Goal: Task Accomplishment & Management: Complete application form

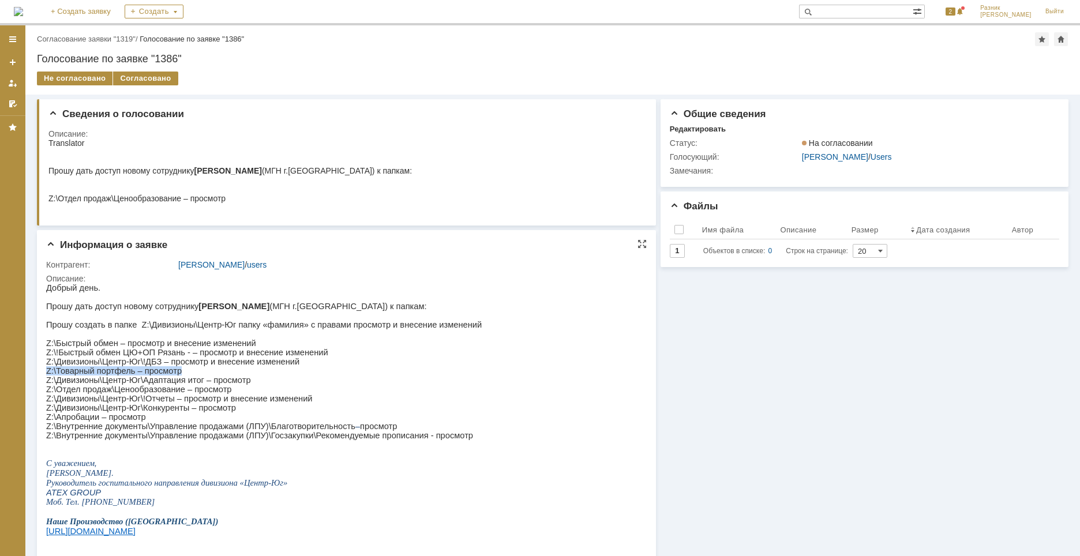
drag, startPoint x: 46, startPoint y: 379, endPoint x: 174, endPoint y: 379, distance: 127.5
click at [174, 376] on p "Z:\Товарный портфель – просмотр" at bounding box center [264, 370] width 436 height 9
copy p "Z:\Товарный портфель – просмотр"
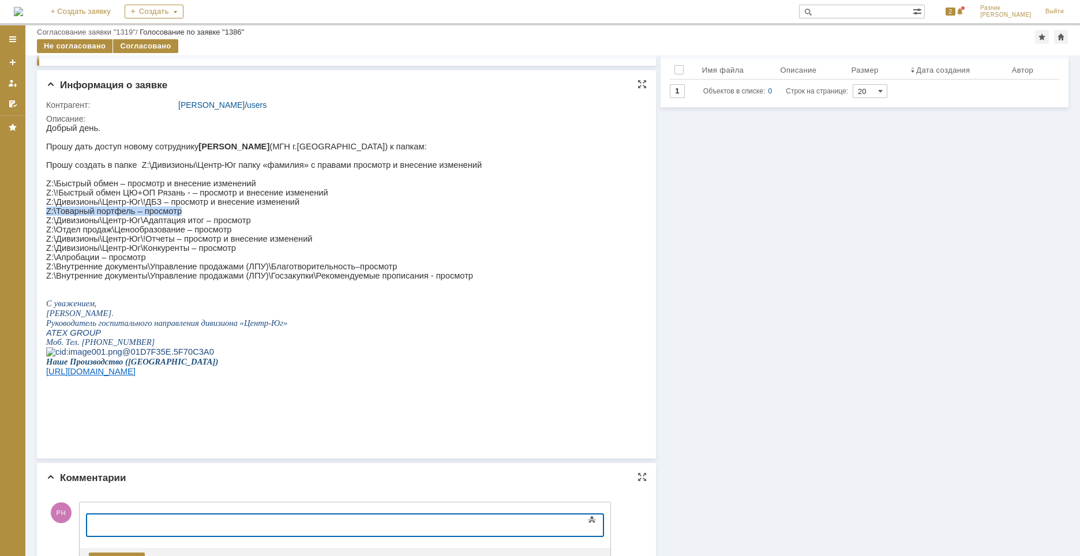
click at [129, 216] on p "Z:\Товарный портфель – просмотр" at bounding box center [264, 211] width 436 height 9
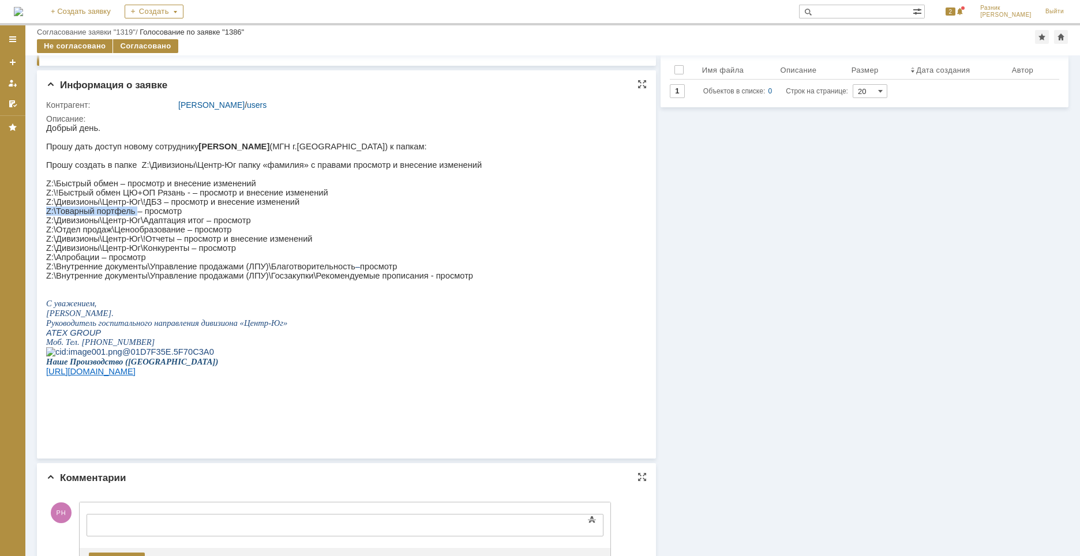
drag, startPoint x: 129, startPoint y: 222, endPoint x: 46, endPoint y: 224, distance: 82.5
click at [46, 216] on p "Z:\Товарный портфель – просмотр" at bounding box center [264, 211] width 436 height 9
copy p "Z:\Товарный портфель"
click at [346, 357] on p at bounding box center [264, 352] width 436 height 10
click at [116, 523] on div at bounding box center [181, 523] width 164 height 9
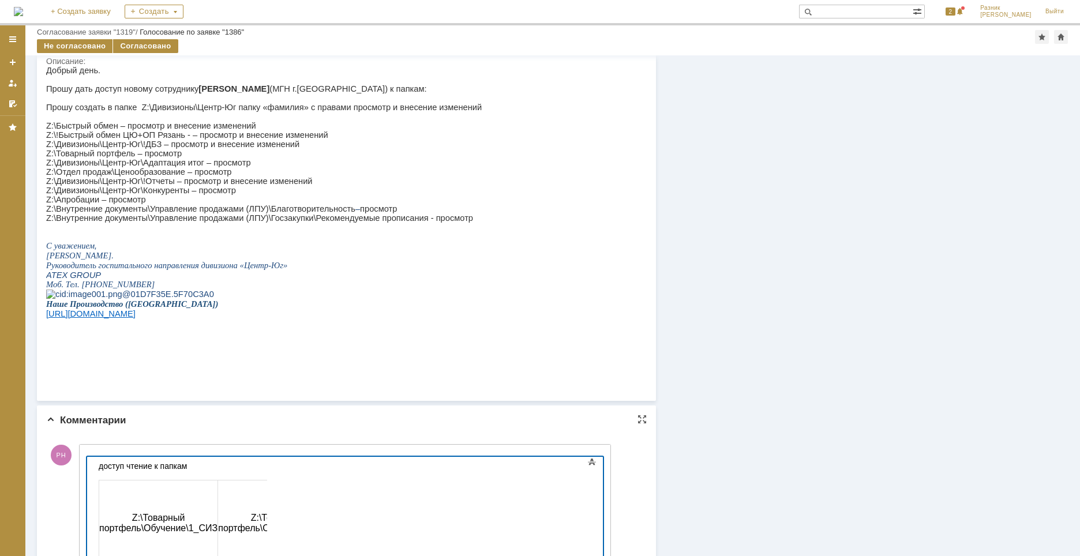
scroll to position [236, 0]
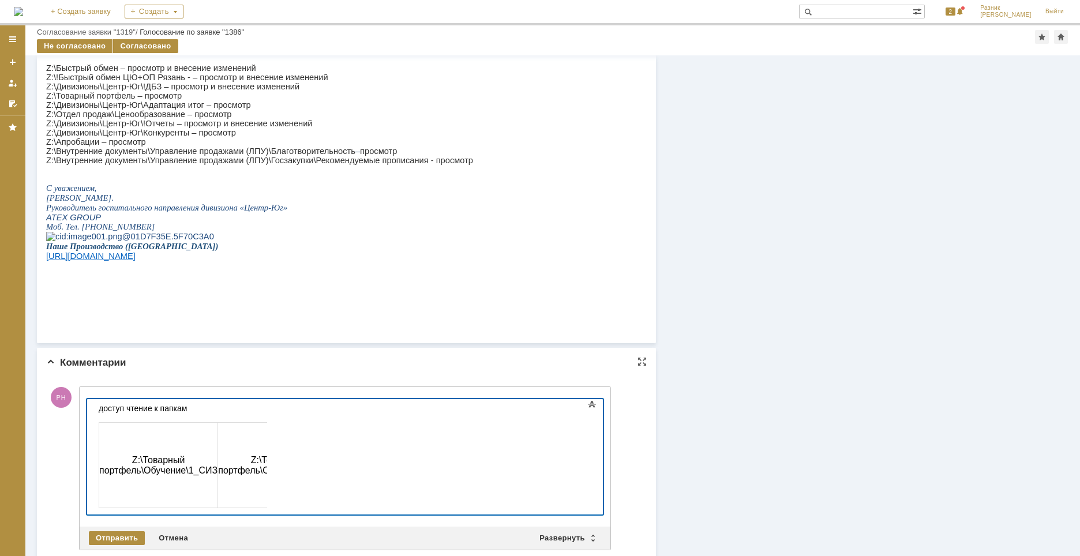
click at [218, 416] on div "Z:\Товарный портфель\Обучение\1_СИЗ Z:\Товарный портфель\Обучение\2_ПиП Z:\Апро…" at bounding box center [181, 460] width 164 height 95
click at [204, 413] on div "доступ чтение к папкам" at bounding box center [181, 408] width 164 height 9
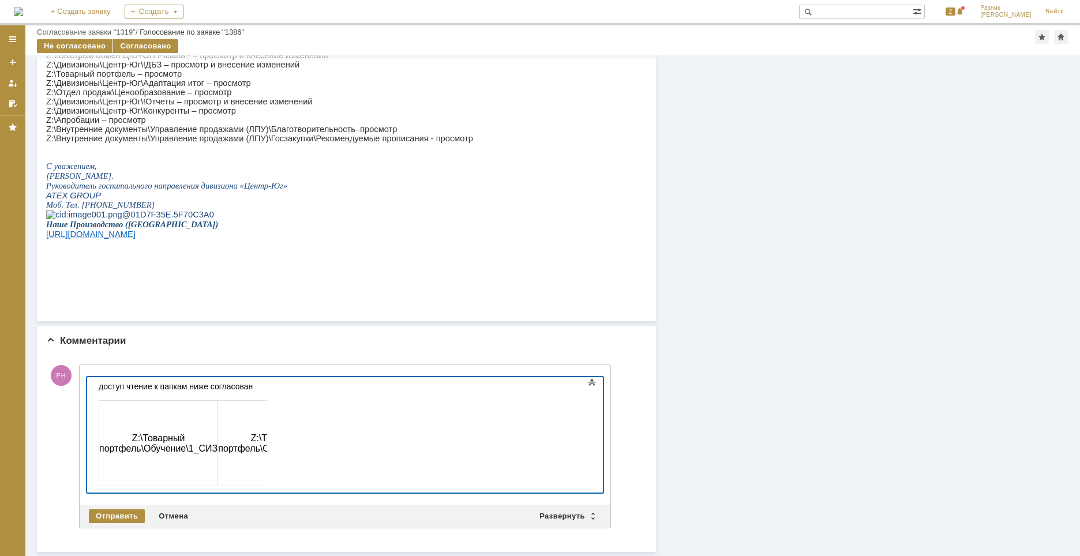
scroll to position [0, 0]
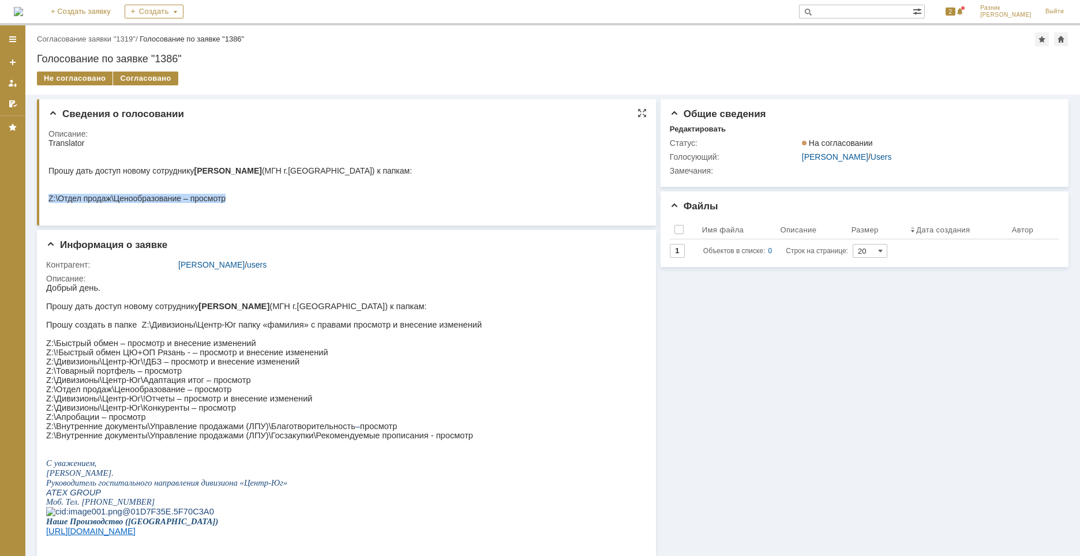
drag, startPoint x: 228, startPoint y: 201, endPoint x: 48, endPoint y: 201, distance: 179.5
click at [48, 201] on div "Z:\Отдел продаж\Ценообразование – просмотр" at bounding box center [230, 198] width 364 height 9
copy div "Z:\Отдел продаж\Ценообразование – просмотр"
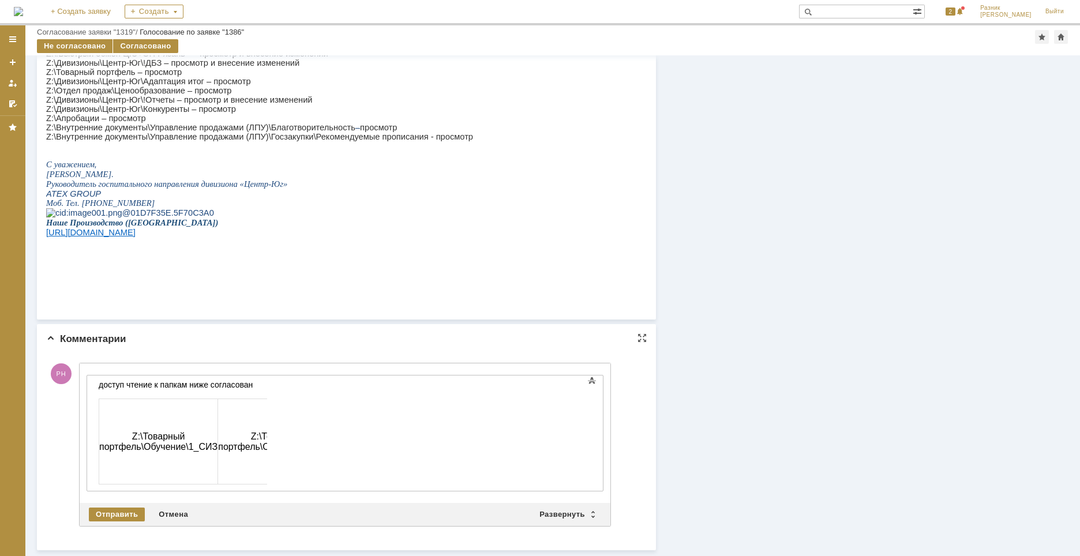
scroll to position [258, 0]
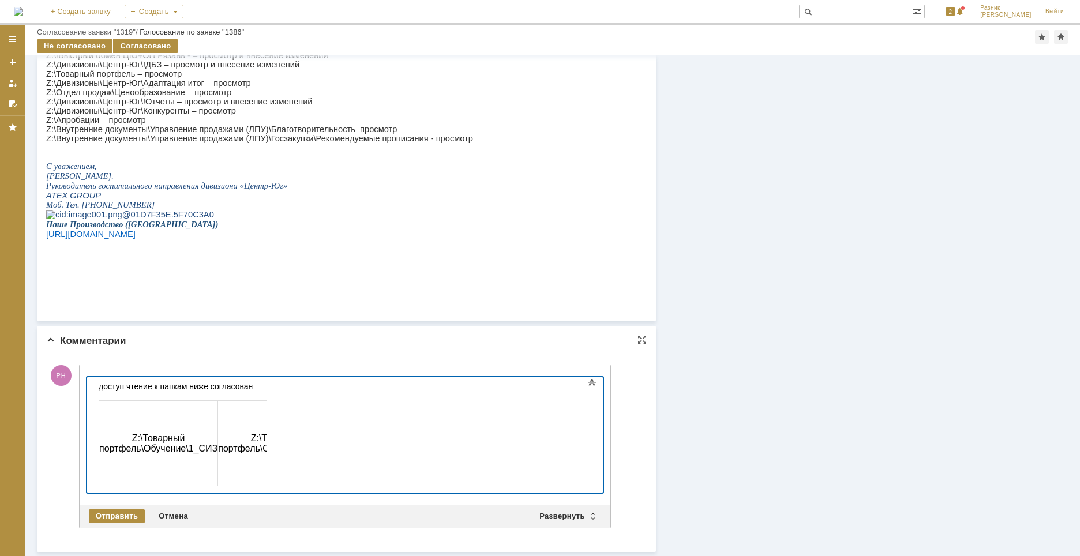
click at [259, 388] on div "доступ чтение к папкам ниже согласован" at bounding box center [181, 386] width 164 height 9
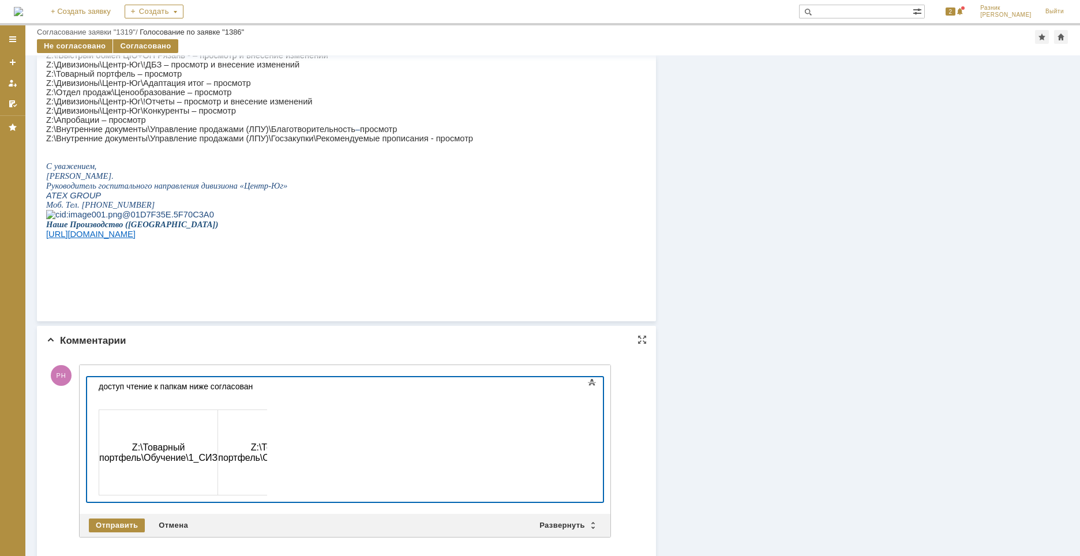
scroll to position [267, 0]
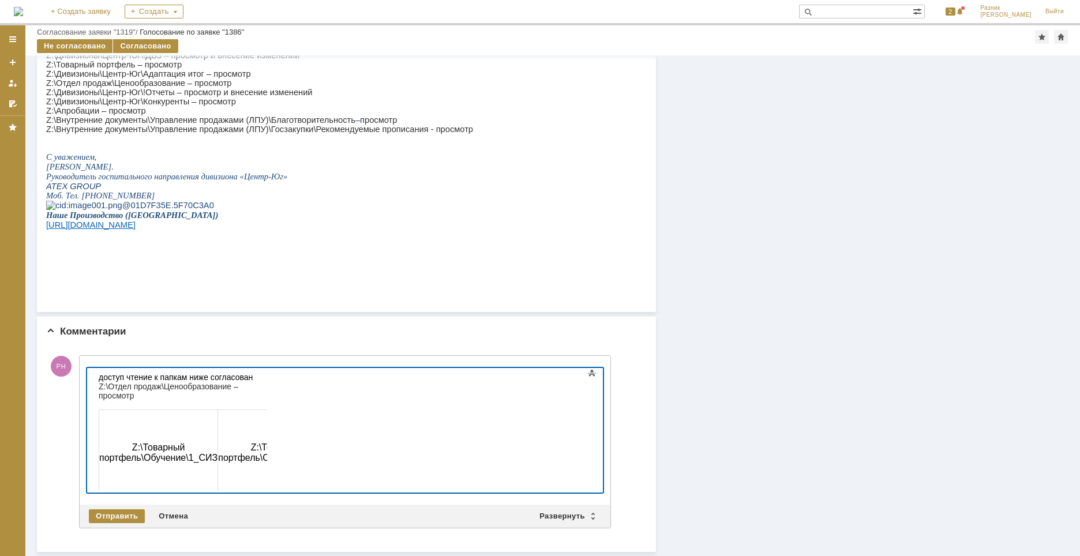
click at [263, 387] on div "Z:\Отдел продаж\Ценообразование – просмотр" at bounding box center [181, 391] width 164 height 18
click at [207, 374] on div "доступ чтение к папкам ниже согласован" at bounding box center [181, 377] width 164 height 9
click at [234, 380] on div "доступ чтение к папкам согласован" at bounding box center [181, 377] width 164 height 9
click at [126, 519] on div "Отправить" at bounding box center [117, 517] width 56 height 14
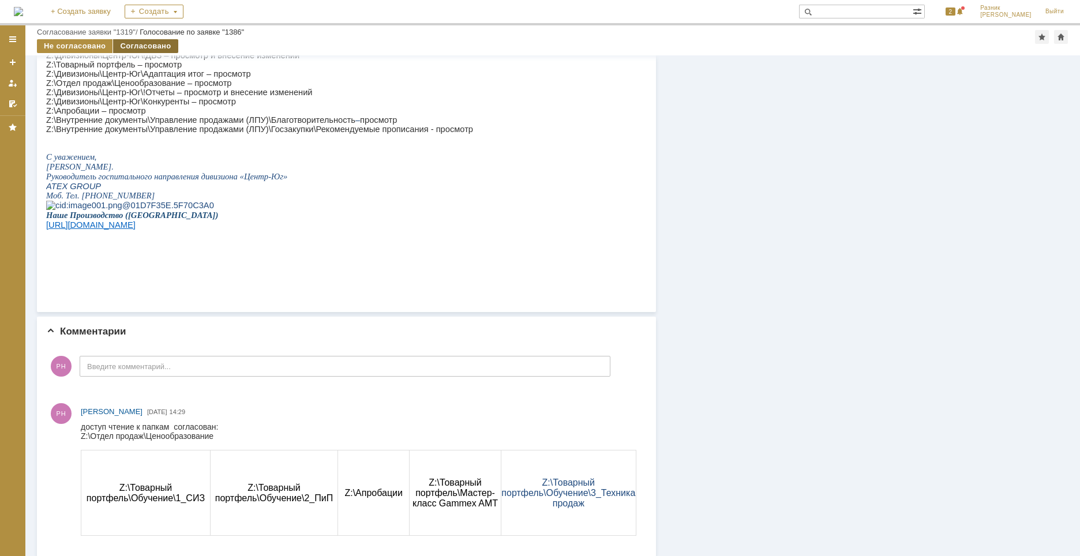
click at [140, 44] on div "Согласовано" at bounding box center [145, 46] width 65 height 14
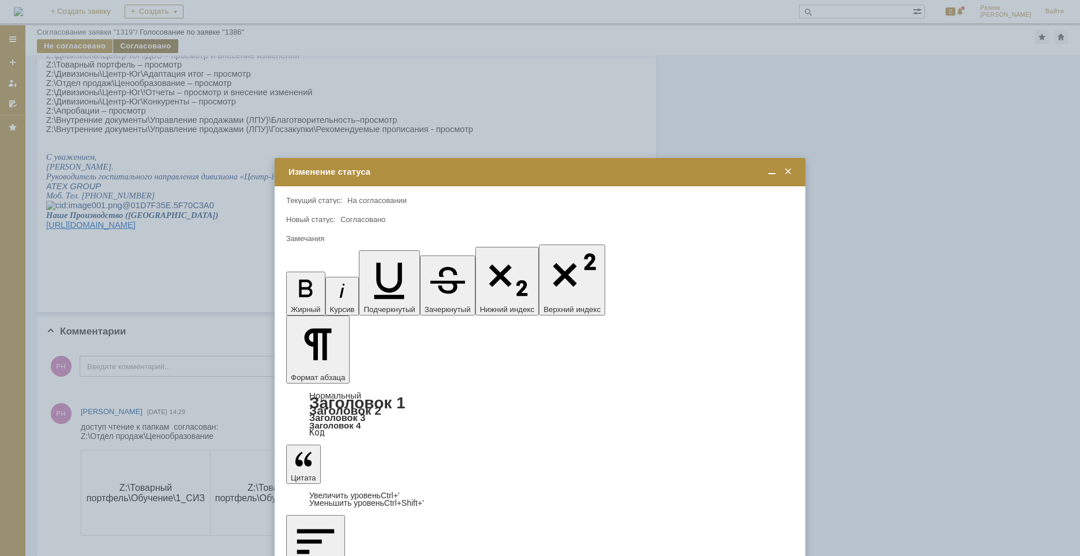
scroll to position [0, 0]
